Goal: Complete application form

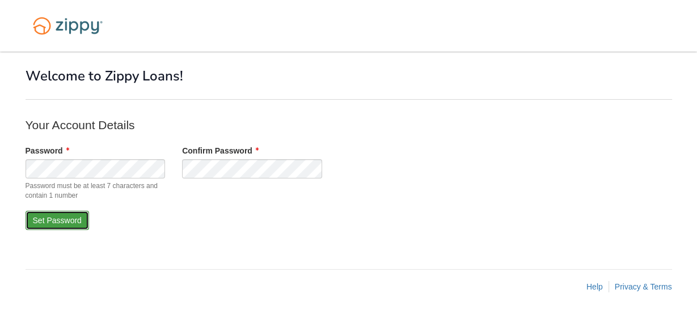
click at [39, 222] on button "Set Password" at bounding box center [57, 220] width 63 height 19
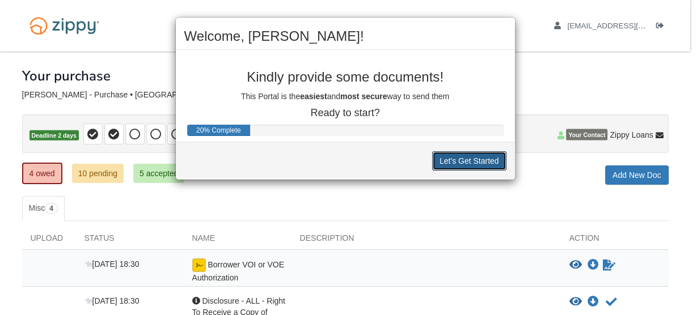
click at [472, 156] on button "Let's Get Started" at bounding box center [469, 160] width 74 height 19
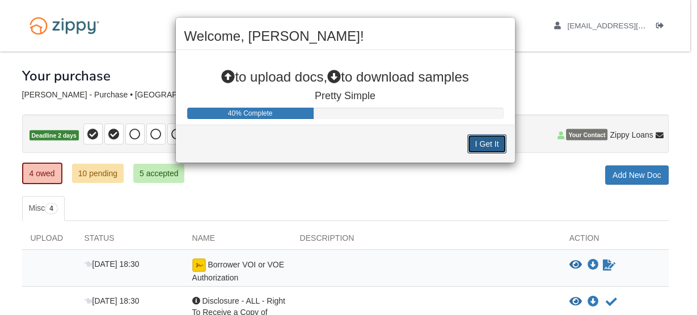
click at [489, 143] on button "I Get It" at bounding box center [486, 143] width 39 height 19
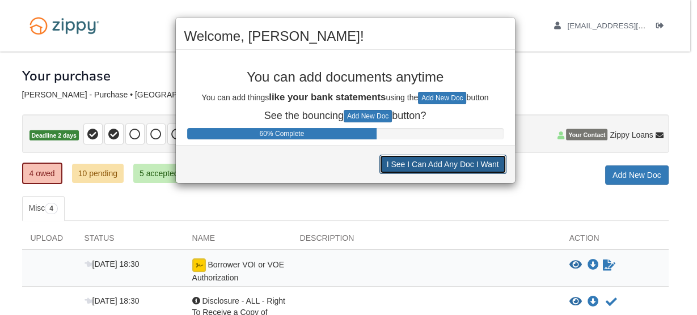
click at [458, 163] on button "I See I Can Add Any Doc I Want" at bounding box center [442, 164] width 127 height 19
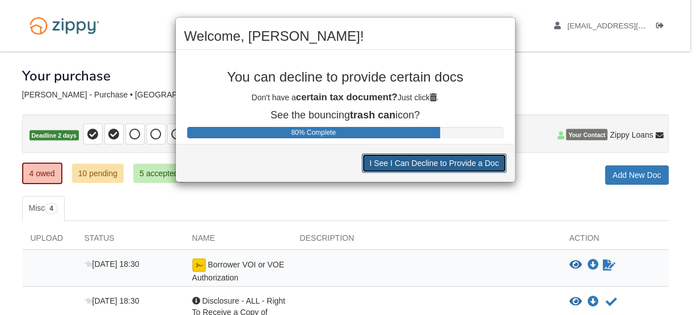
click at [459, 163] on button "I See I Can Decline to Provide a Doc" at bounding box center [434, 163] width 144 height 19
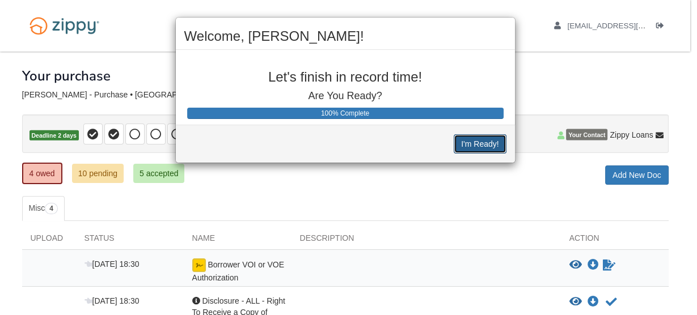
click at [485, 143] on button "I'm Ready!" at bounding box center [479, 143] width 52 height 19
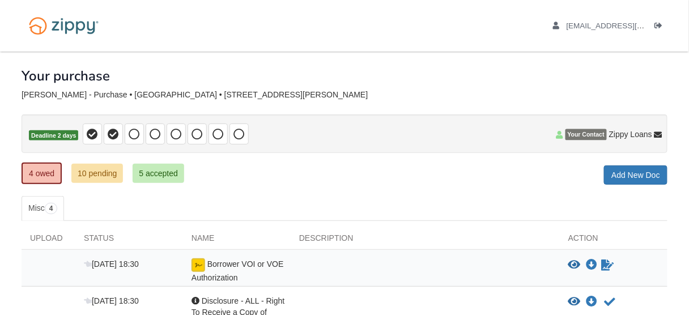
drag, startPoint x: 677, startPoint y: 1, endPoint x: 479, endPoint y: 215, distance: 291.6
click at [479, 215] on ul "Misc 4" at bounding box center [345, 208] width 646 height 25
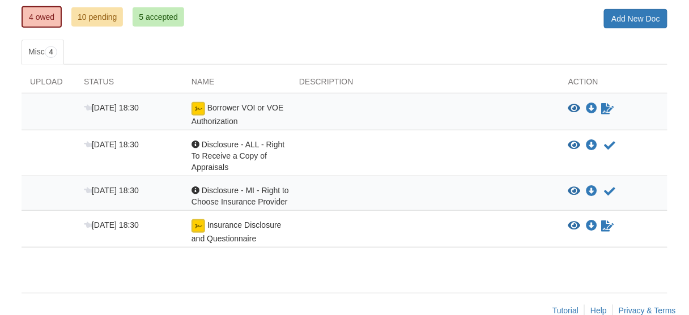
scroll to position [150, 0]
